Goal: Information Seeking & Learning: Understand process/instructions

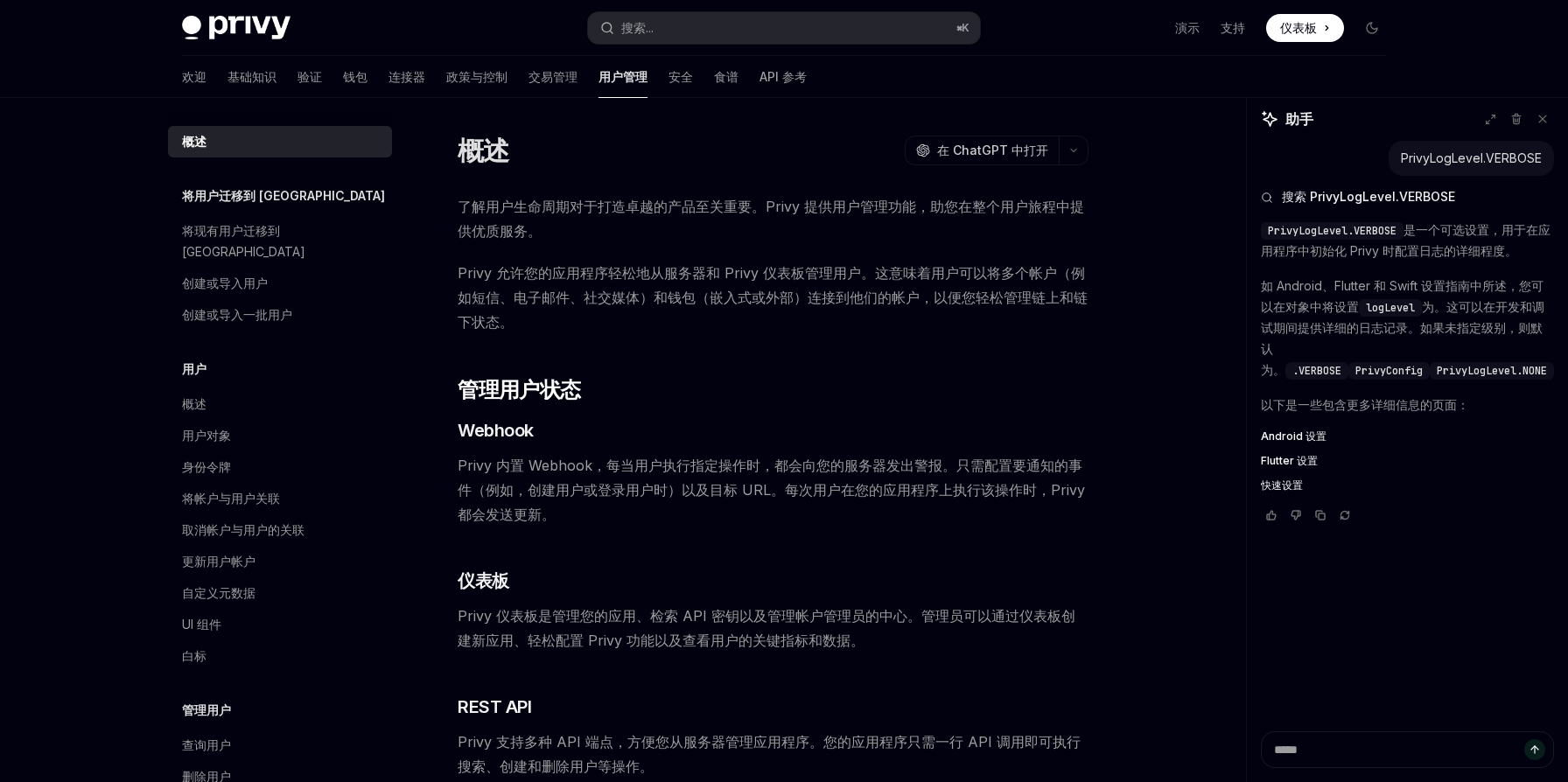
click at [1288, 443] on font "Android 设置" at bounding box center [1293, 436] width 65 height 13
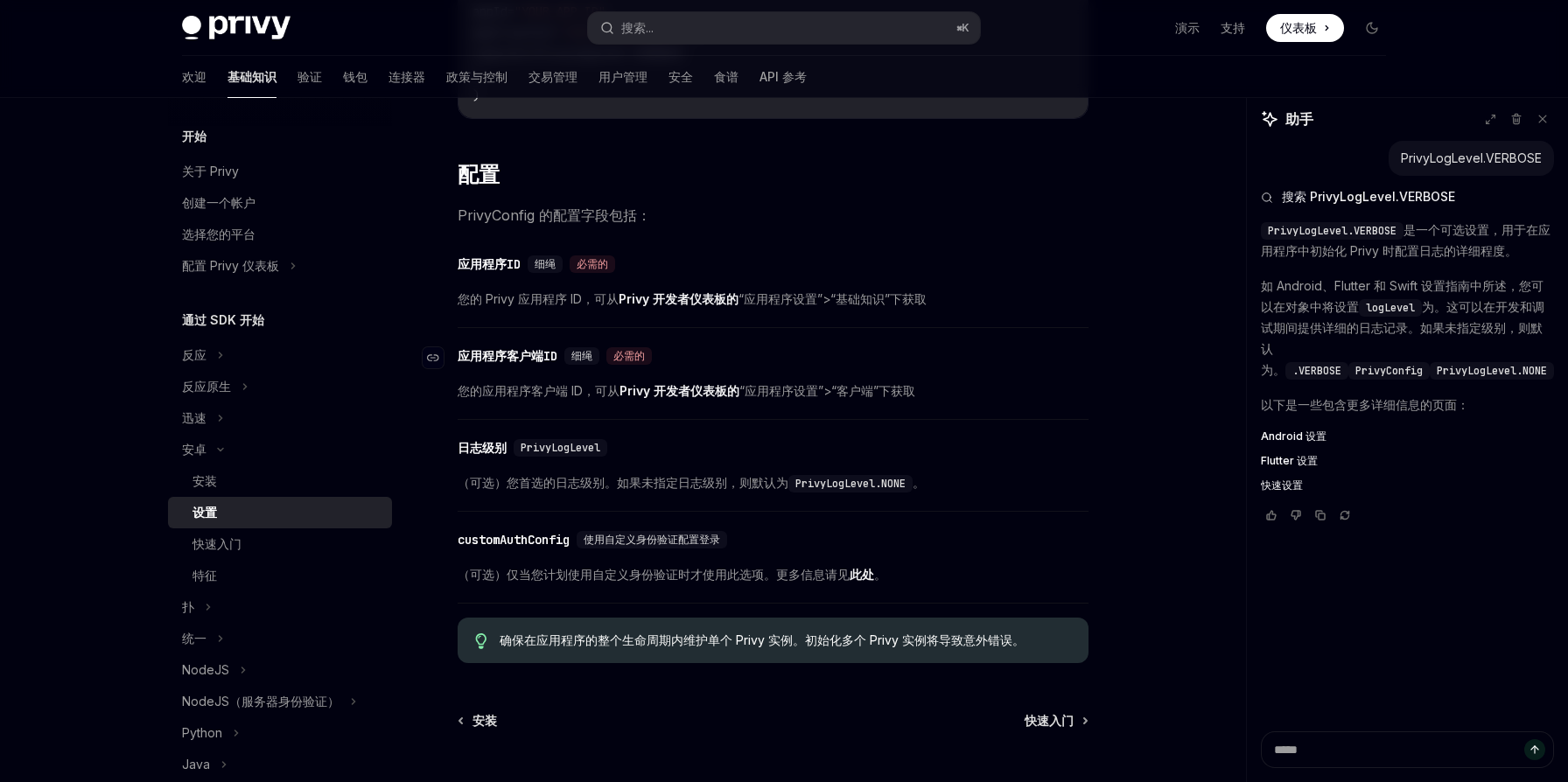
scroll to position [602, 0]
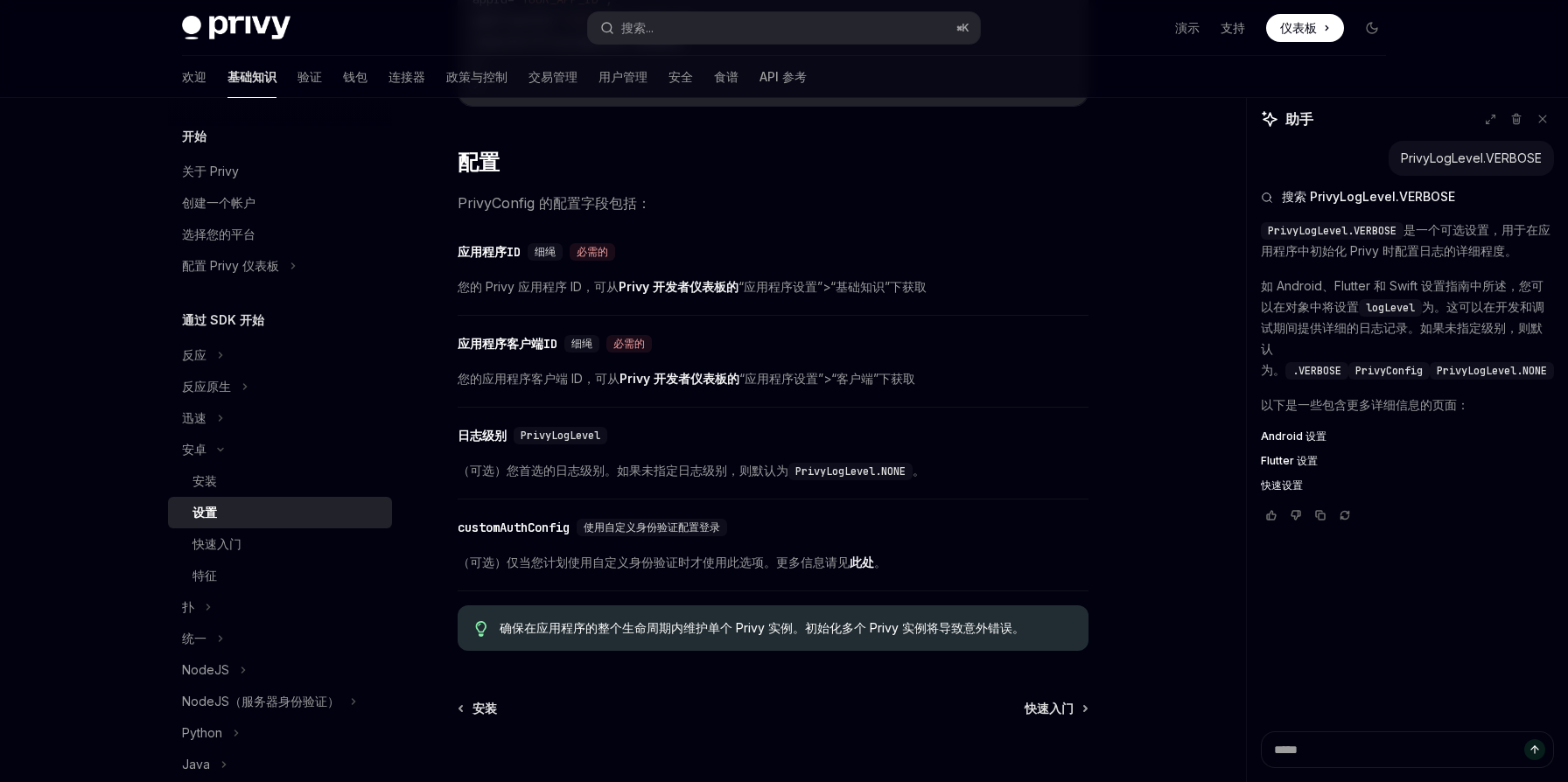
click at [708, 635] on font "确保在应用程序的整个生命周期内维护单个 Privy 实例。初始化多个 Privy 实例将导致意外错误。" at bounding box center [762, 627] width 525 height 14
click at [1121, 385] on div "本页内容 先决条件 初始化 Privy 配置 [PERSON_NAME] 设置 OpenAI 在 ChatGPT 中打开 OpenAI 在 ChatGPT 中…" at bounding box center [784, 214] width 1232 height 1437
click at [230, 484] on div "安装" at bounding box center [286, 481] width 189 height 21
type textarea "*"
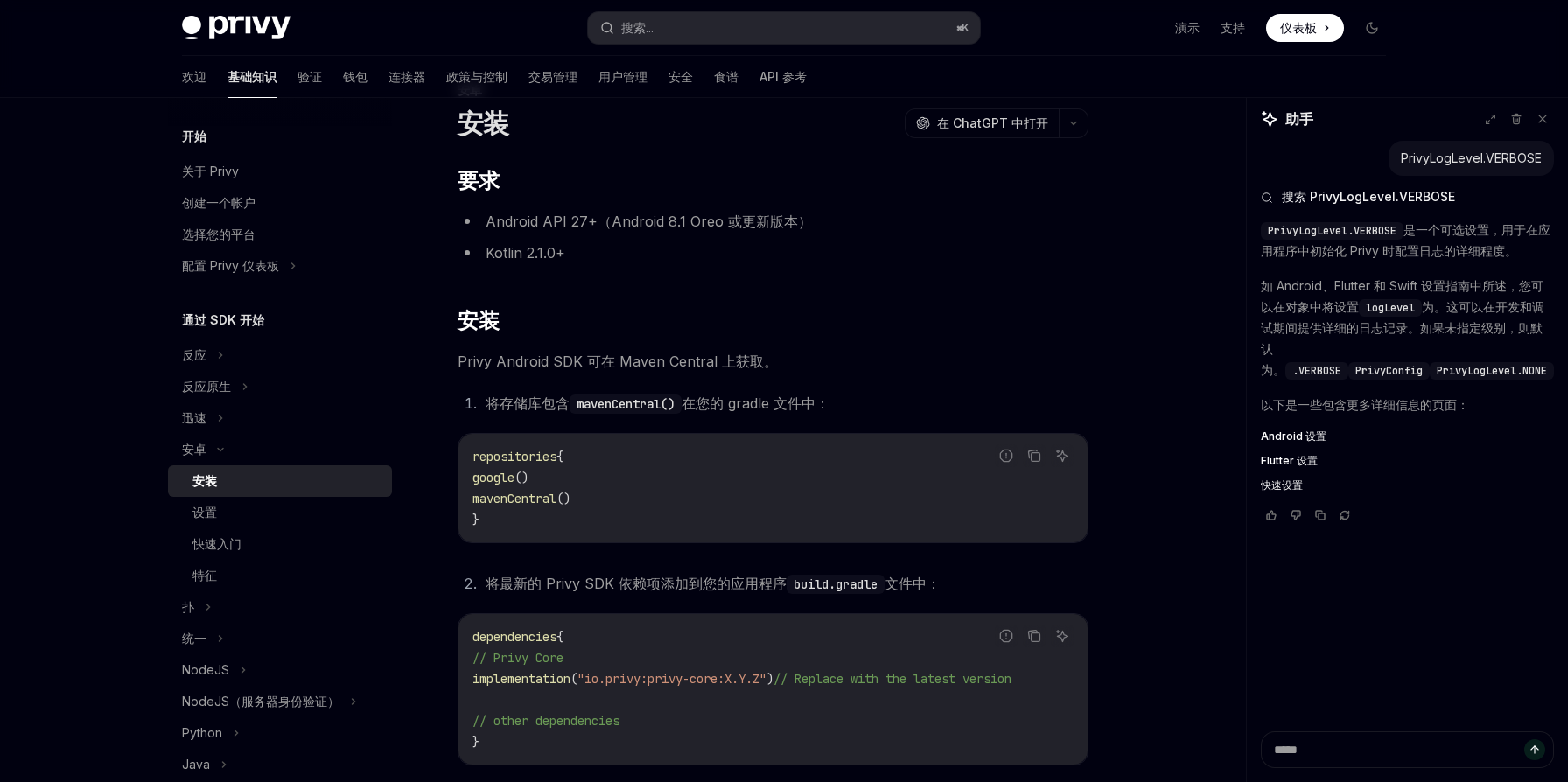
scroll to position [104, 0]
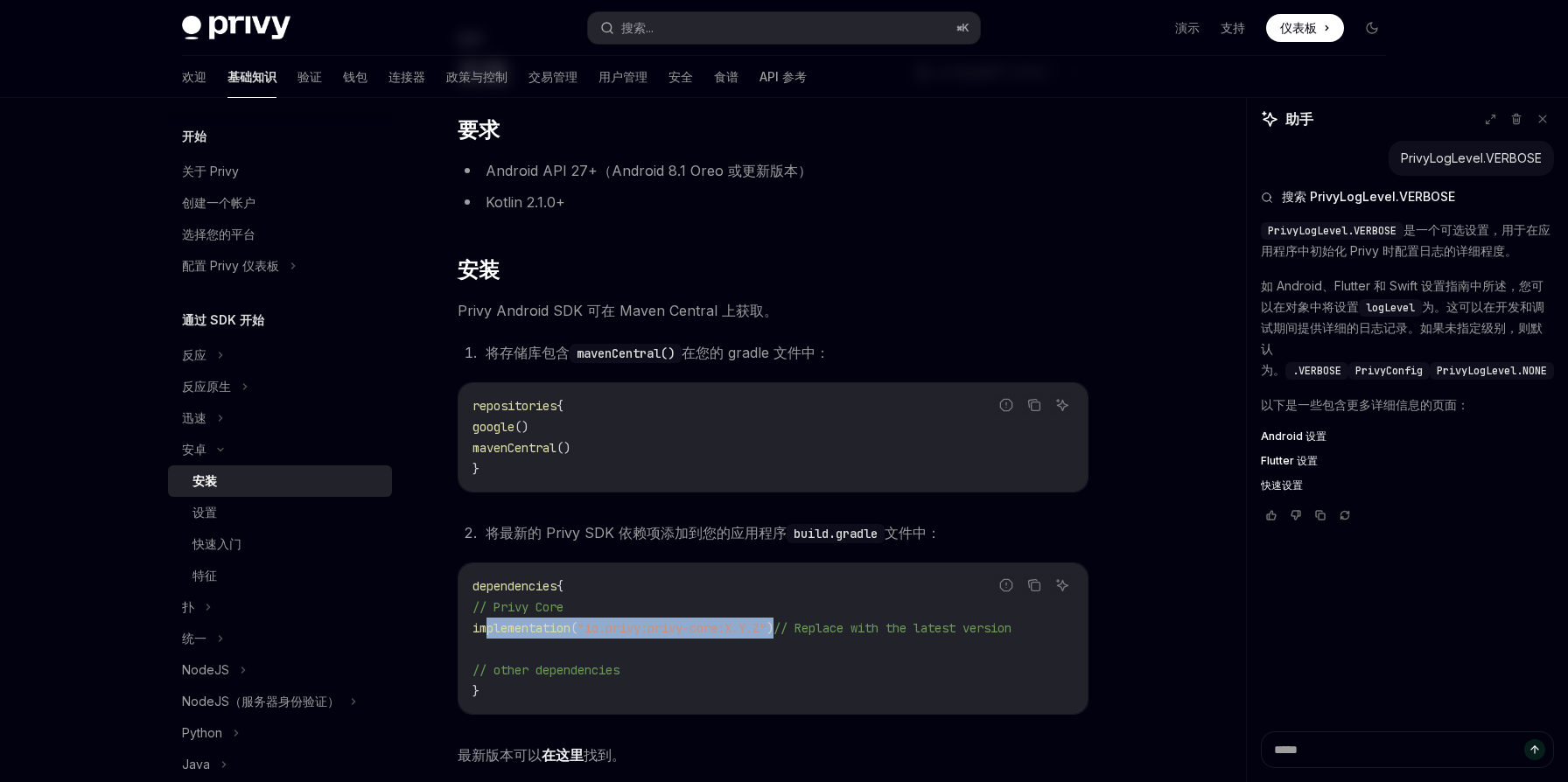
drag, startPoint x: 485, startPoint y: 628, endPoint x: 806, endPoint y: 630, distance: 321.0
click at [806, 630] on span "implementation ( "io.privy:privy-core:X.Y.Z" ) // Replace with the latest versi…" at bounding box center [742, 628] width 539 height 15
copy span "implementation ( "io.privy:privy-core:X.Y.Z" )"
click at [808, 646] on code "dependencies { // Privy Core implementation ( "io.privy:privy-core:X.Y.Z" ) // …" at bounding box center [773, 638] width 601 height 126
drag, startPoint x: 487, startPoint y: 629, endPoint x: 805, endPoint y: 626, distance: 318.0
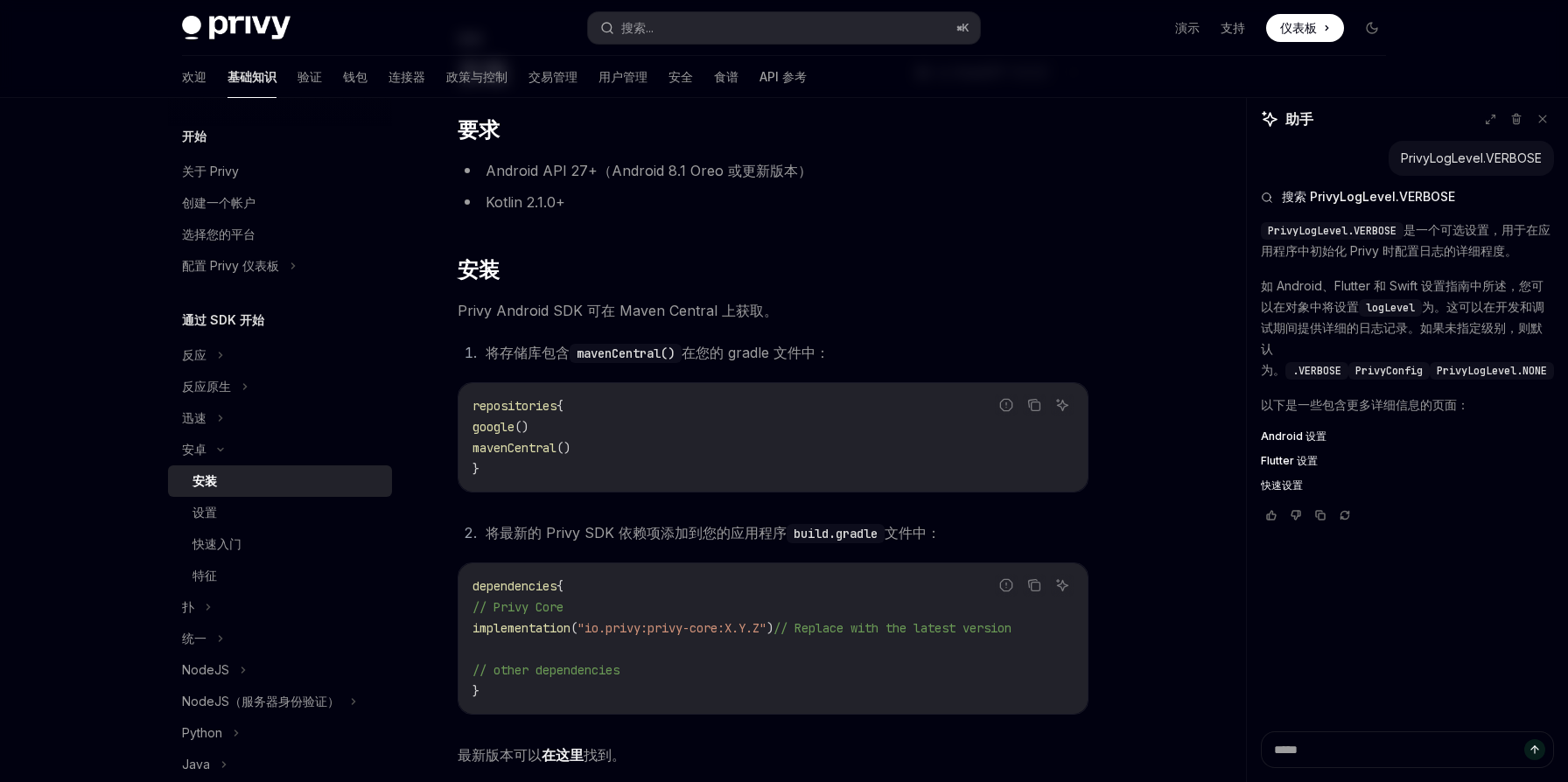
click at [806, 627] on span "implementation ( "io.privy:privy-core:X.Y.Z" ) // Replace with the latest versi…" at bounding box center [742, 628] width 539 height 15
copy span "implementation ( "io.privy:privy-core:X.Y.Z" )"
